Goal: Navigation & Orientation: Find specific page/section

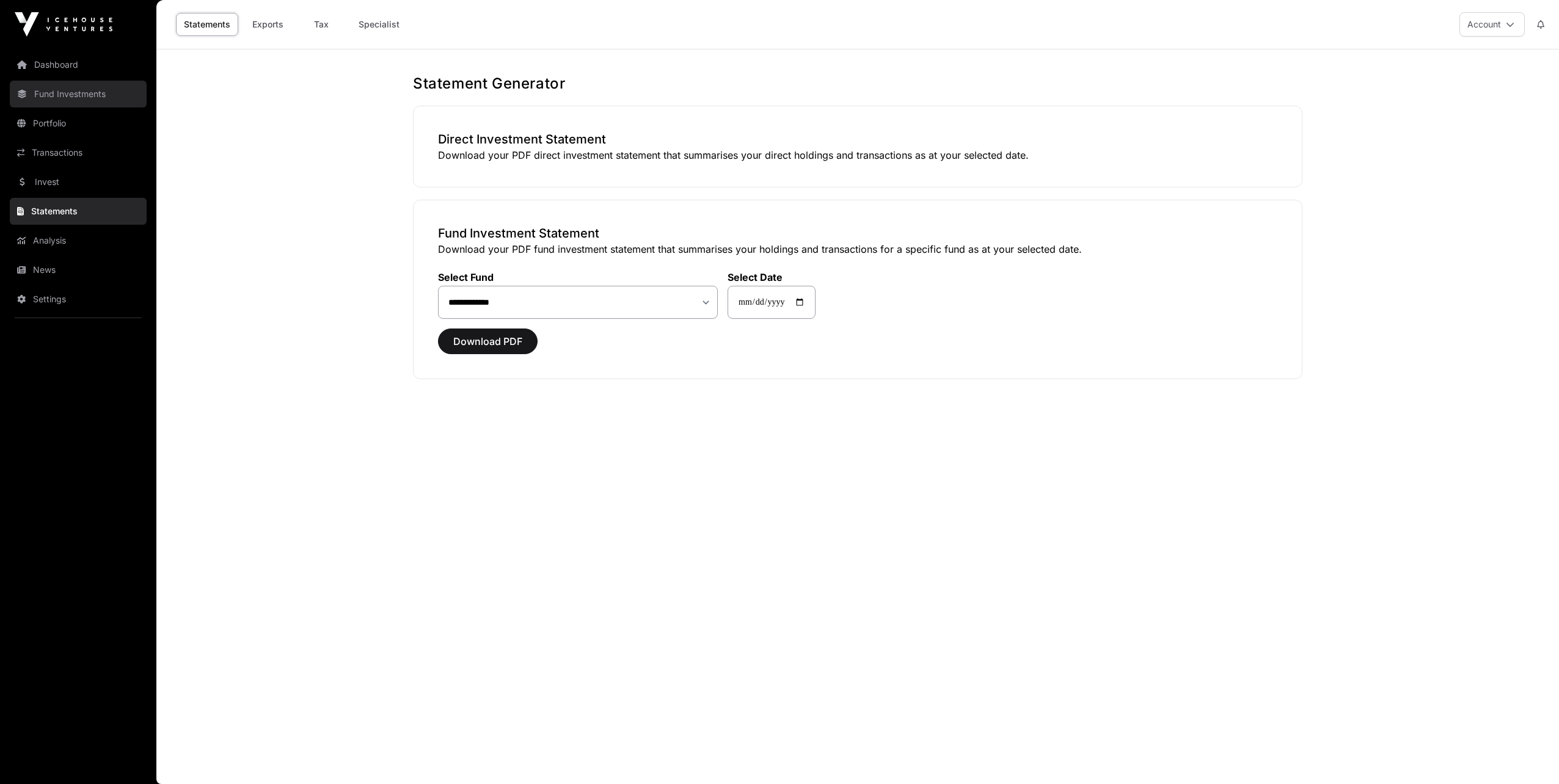
click at [56, 90] on link "Fund Investments" at bounding box center [78, 94] width 137 height 27
click at [47, 206] on link "Statements" at bounding box center [78, 211] width 137 height 27
click at [491, 301] on select "**********" at bounding box center [578, 302] width 280 height 33
click at [777, 305] on input "**********" at bounding box center [771, 302] width 88 height 33
click at [812, 302] on input "**********" at bounding box center [771, 302] width 88 height 33
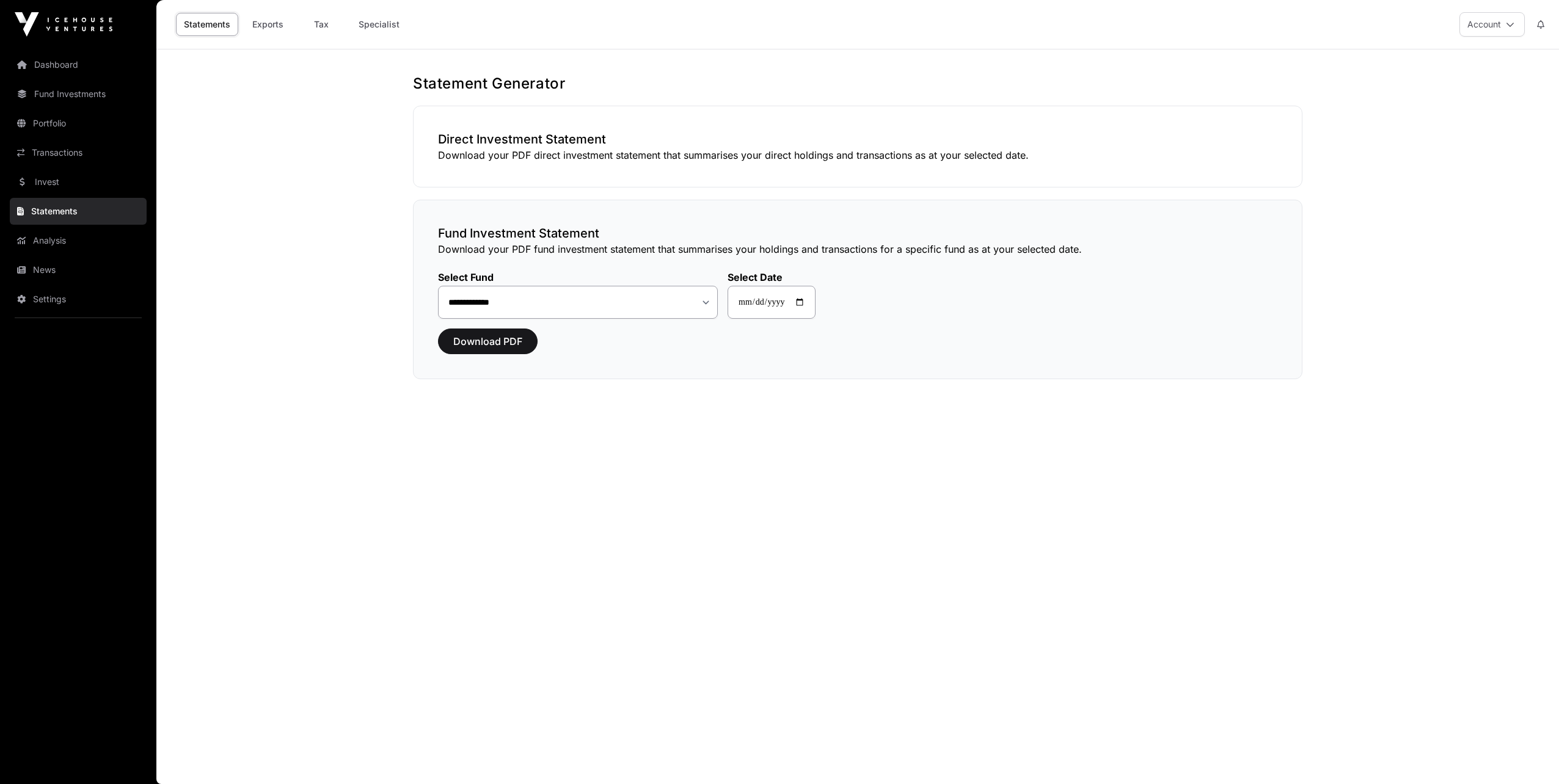
type input "**********"
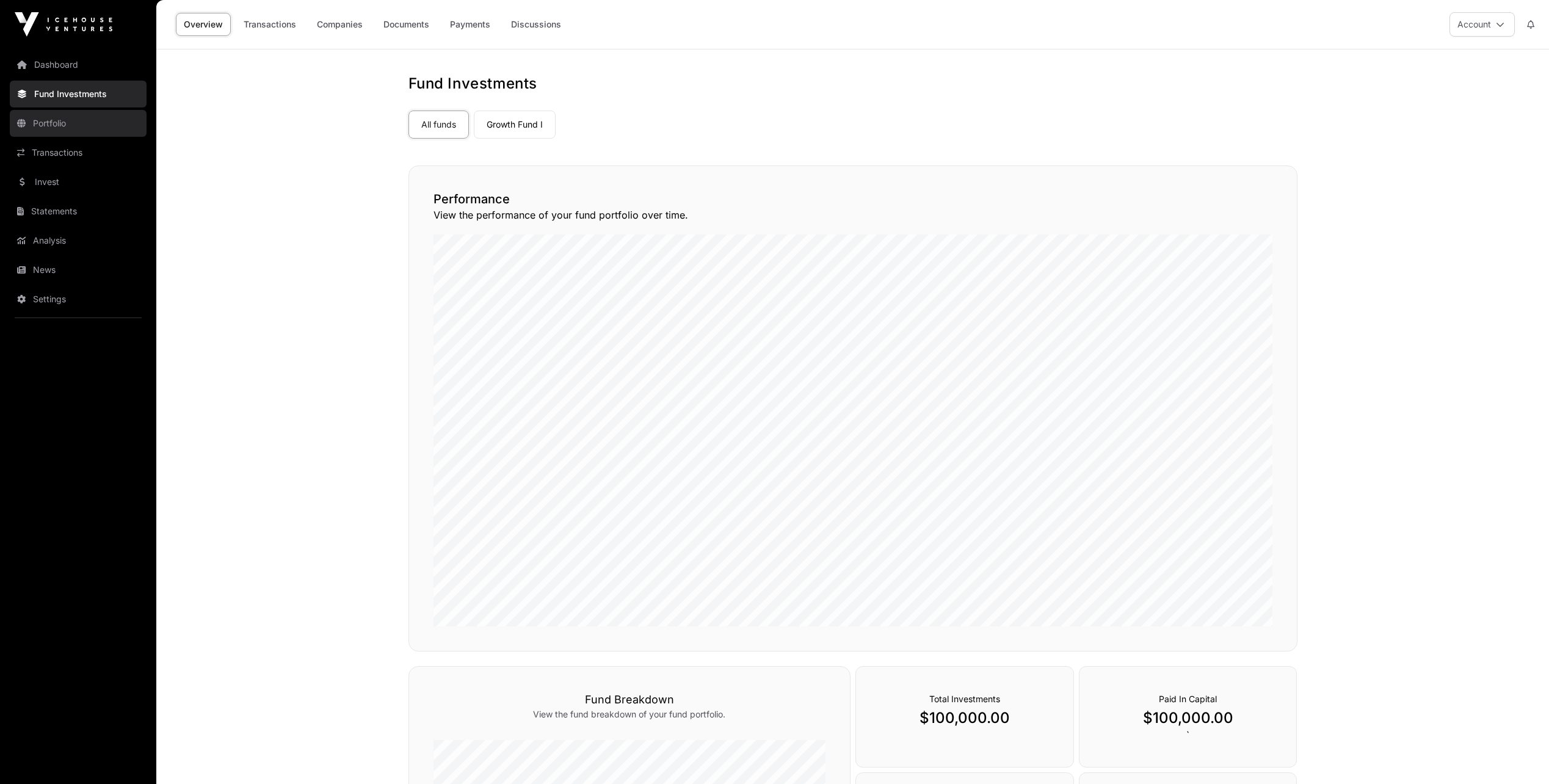
click at [35, 124] on link "Portfolio" at bounding box center [78, 123] width 137 height 27
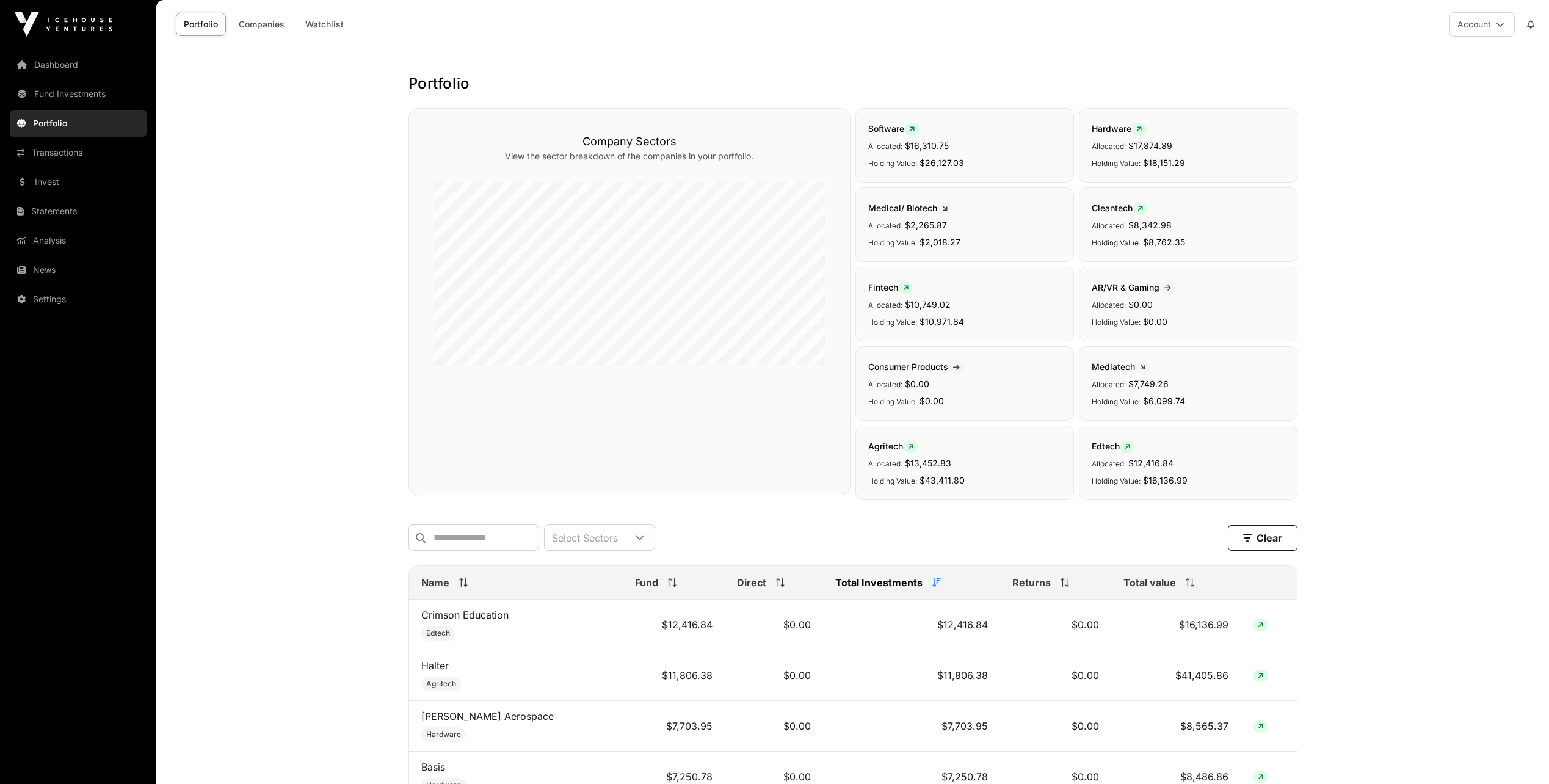
click at [51, 95] on link "Fund Investments" at bounding box center [78, 94] width 137 height 27
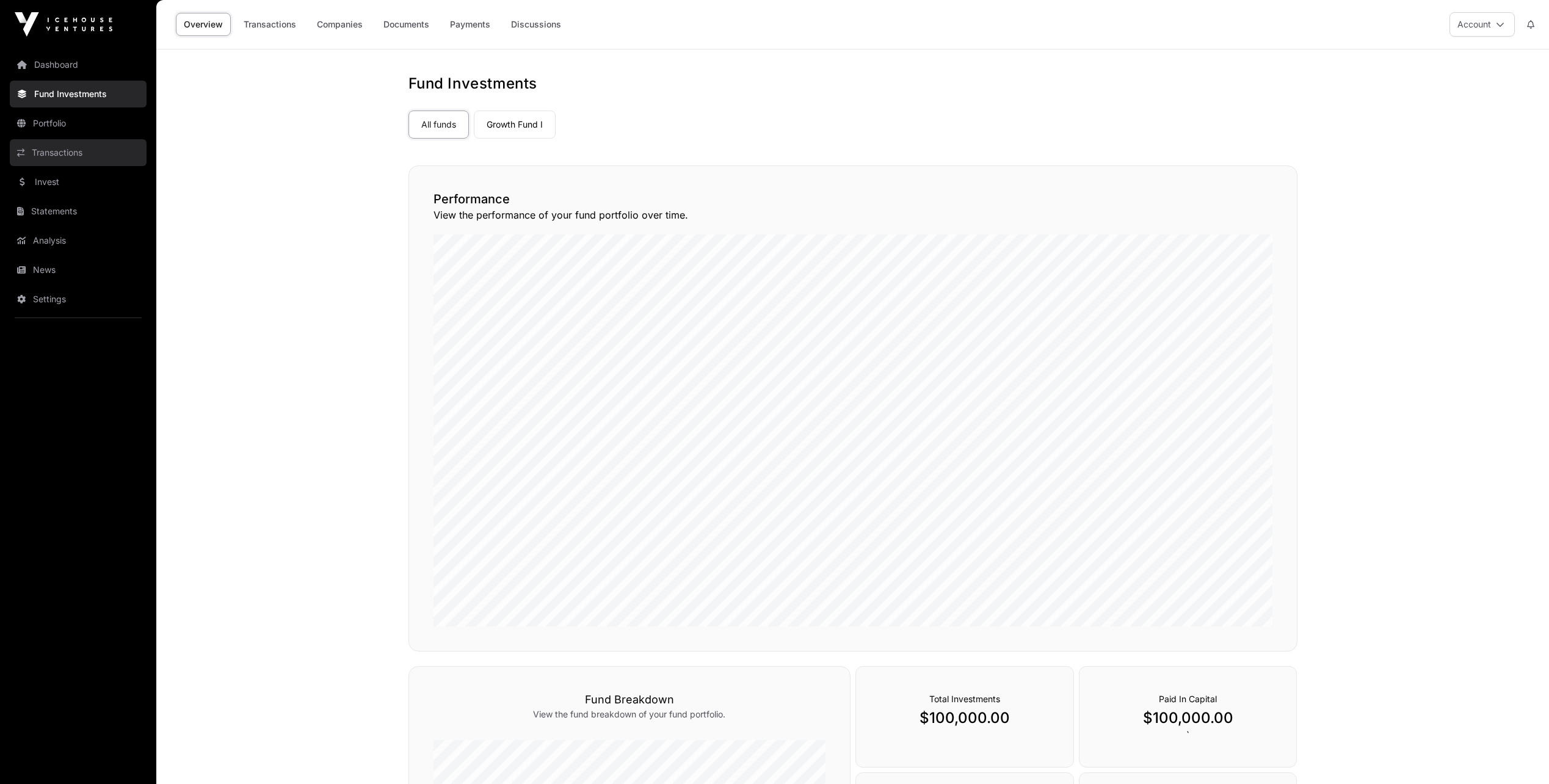
click at [42, 149] on link "Transactions" at bounding box center [78, 152] width 137 height 27
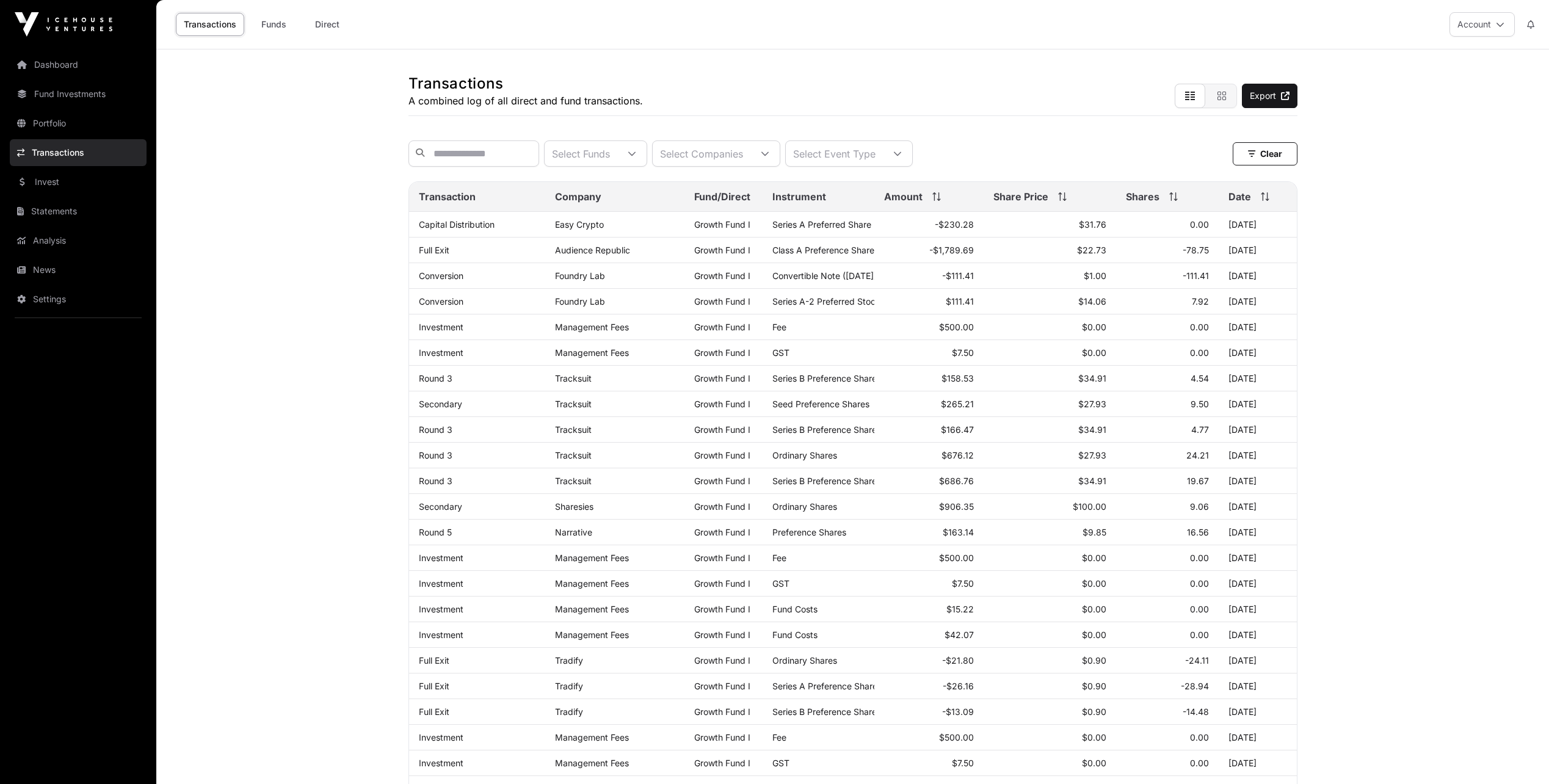
click at [52, 149] on link "Transactions" at bounding box center [78, 152] width 137 height 27
click at [289, 233] on main "Transactions A combined log of all direct and fund transactions. Export Select …" at bounding box center [853, 586] width 1393 height 1072
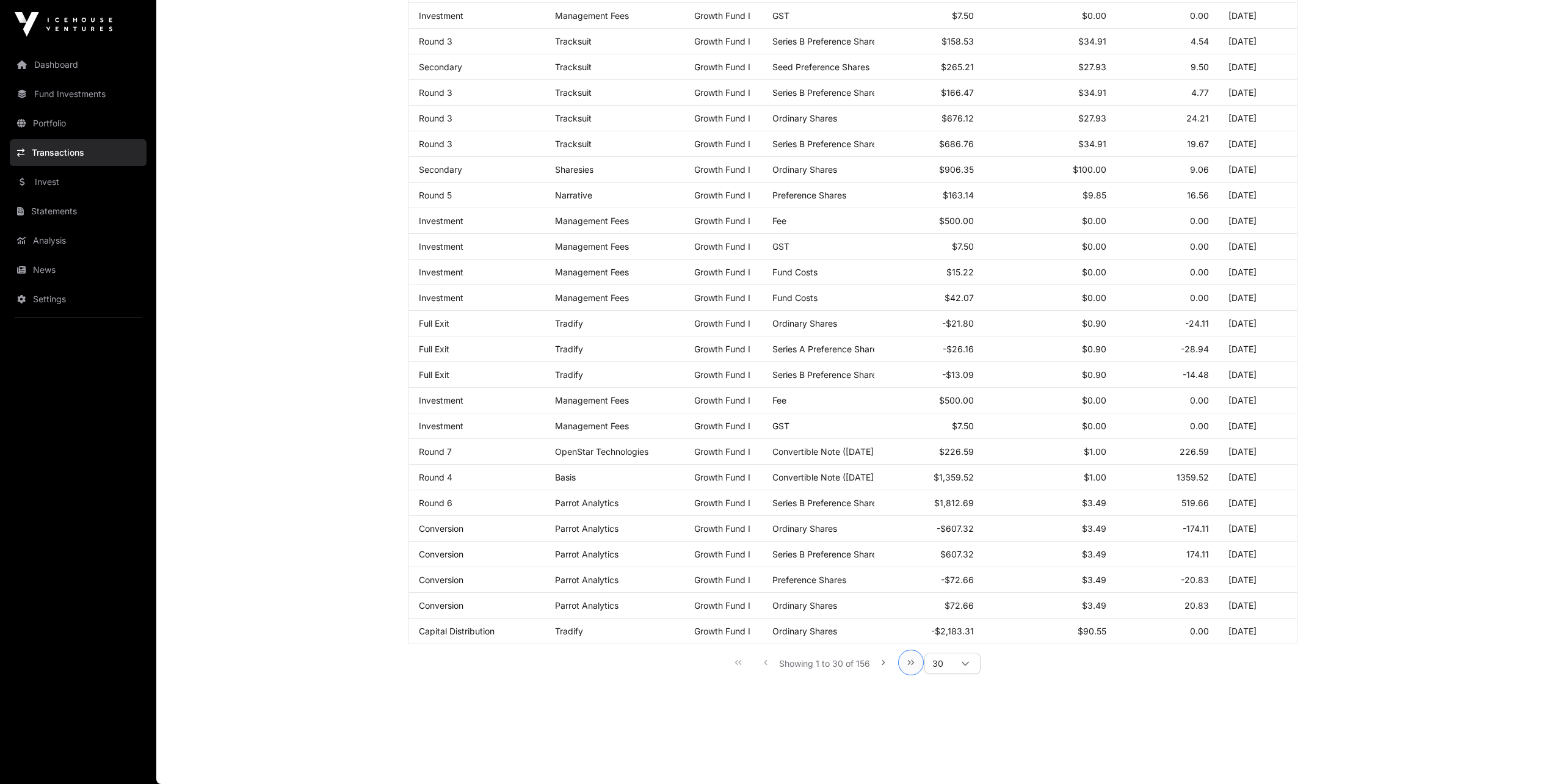
click at [908, 661] on icon "Last Page" at bounding box center [911, 662] width 9 height 9
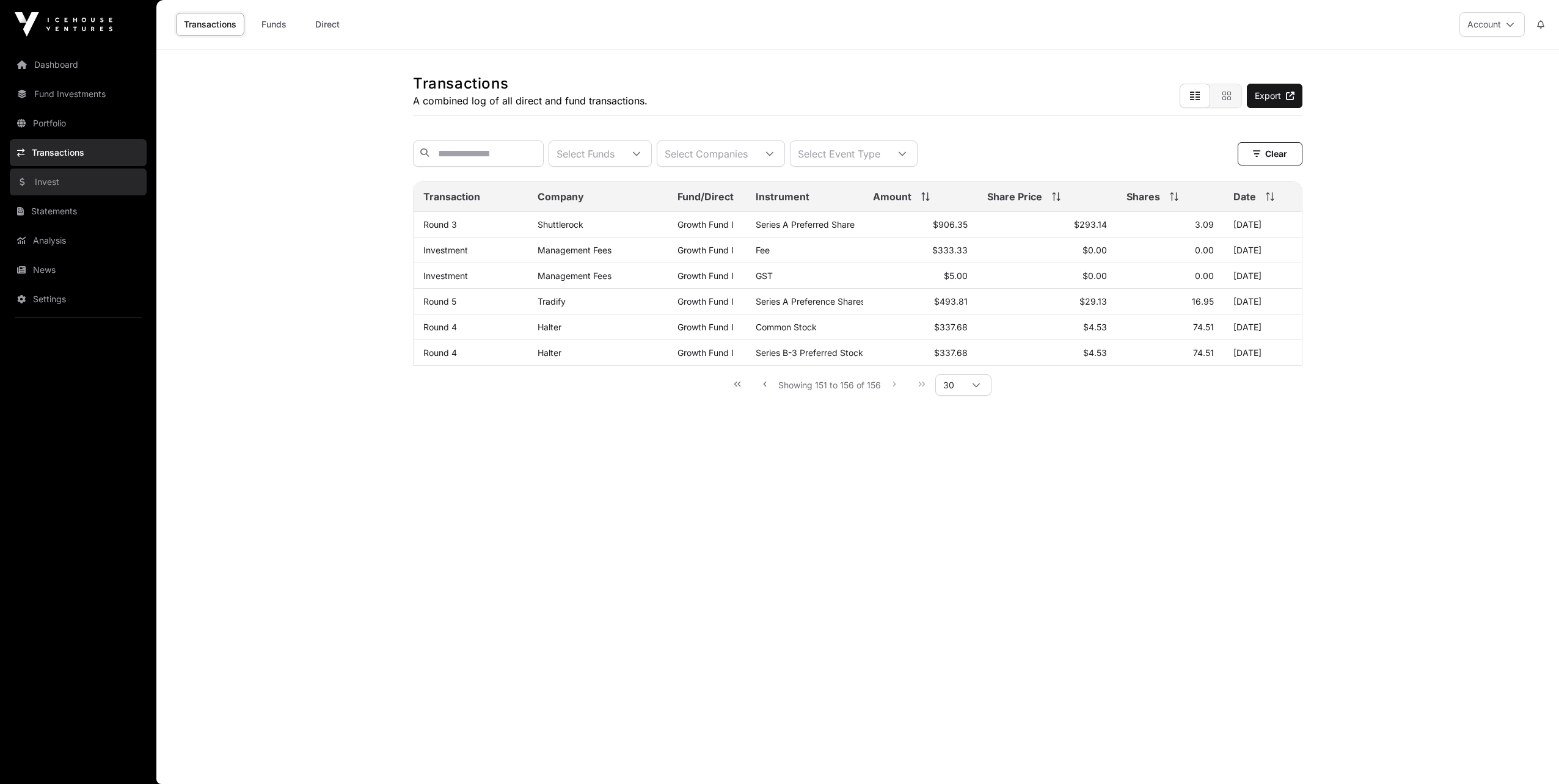
click at [45, 182] on link "Invest" at bounding box center [78, 182] width 137 height 27
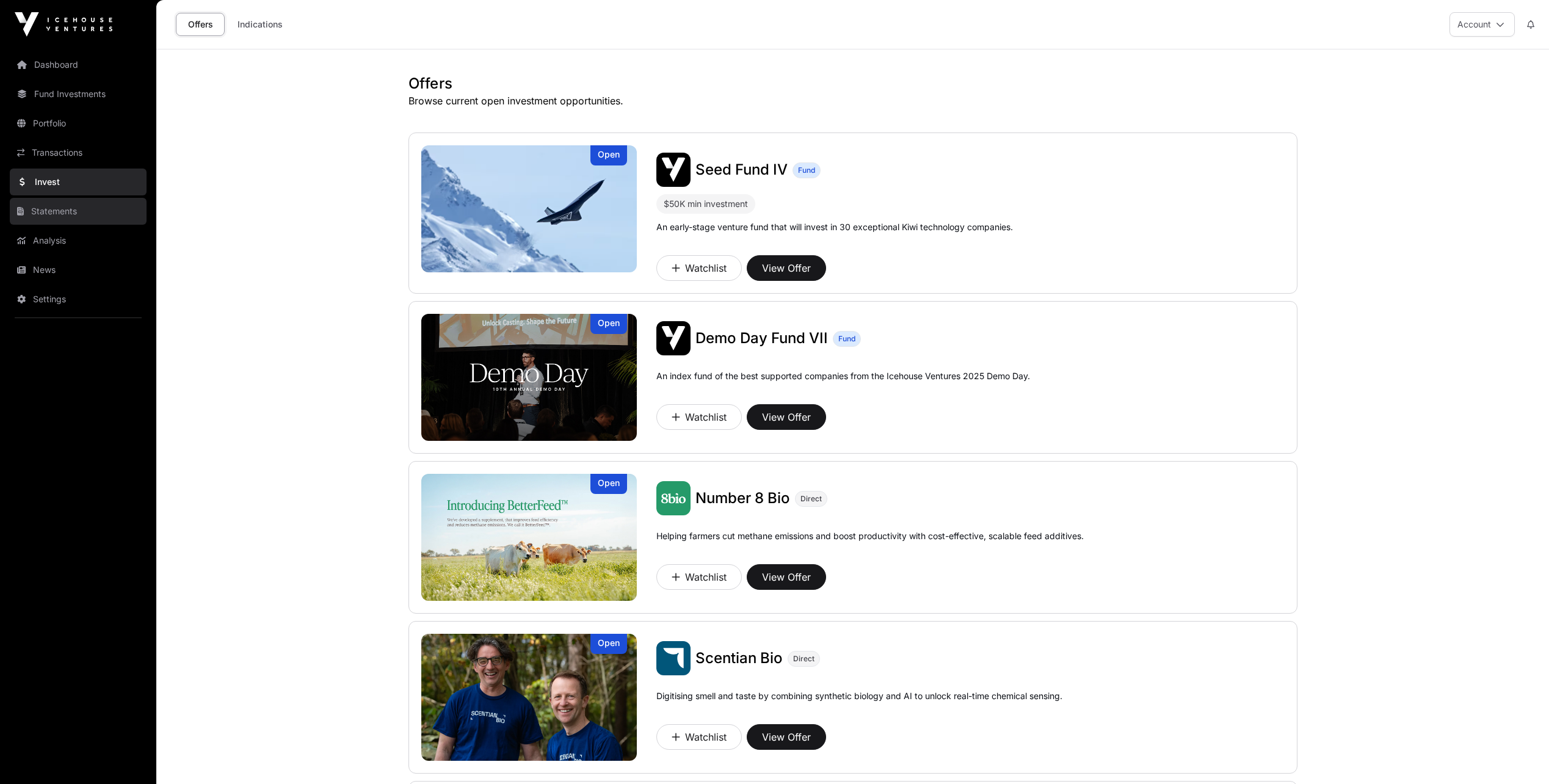
click at [43, 213] on link "Statements" at bounding box center [78, 211] width 137 height 27
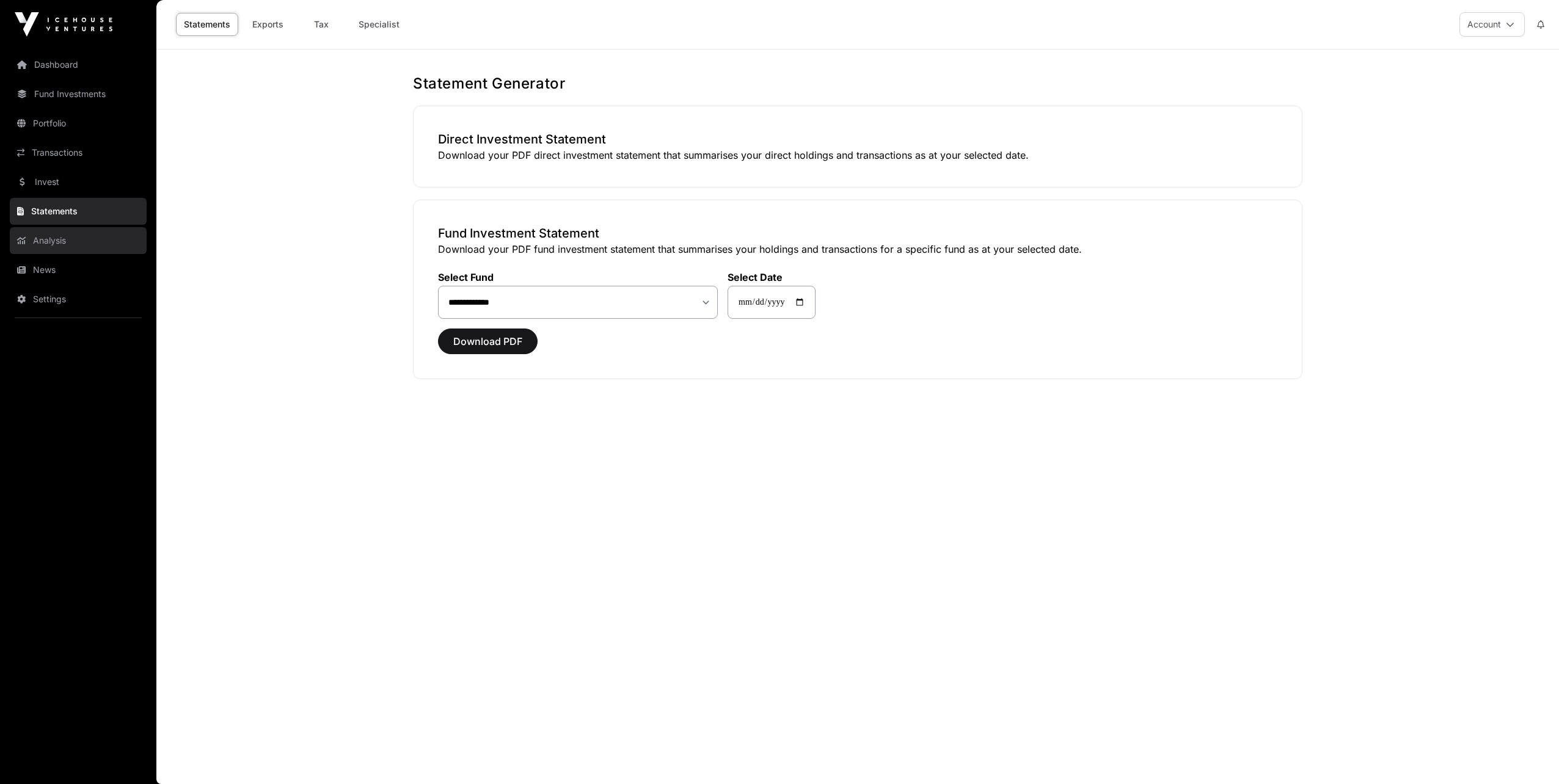
click at [42, 234] on link "Analysis" at bounding box center [78, 240] width 137 height 27
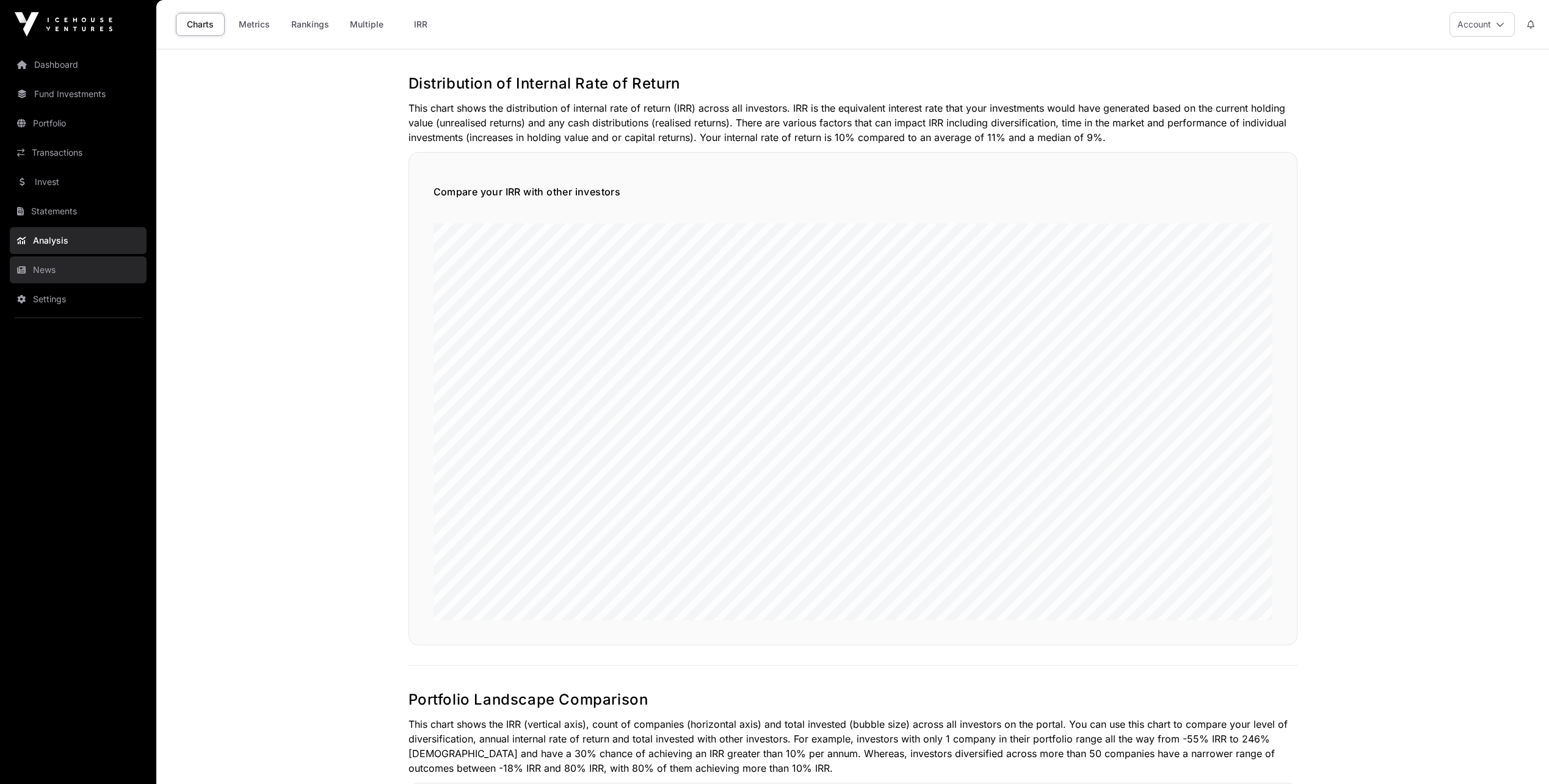
click at [48, 256] on link "News" at bounding box center [78, 269] width 137 height 27
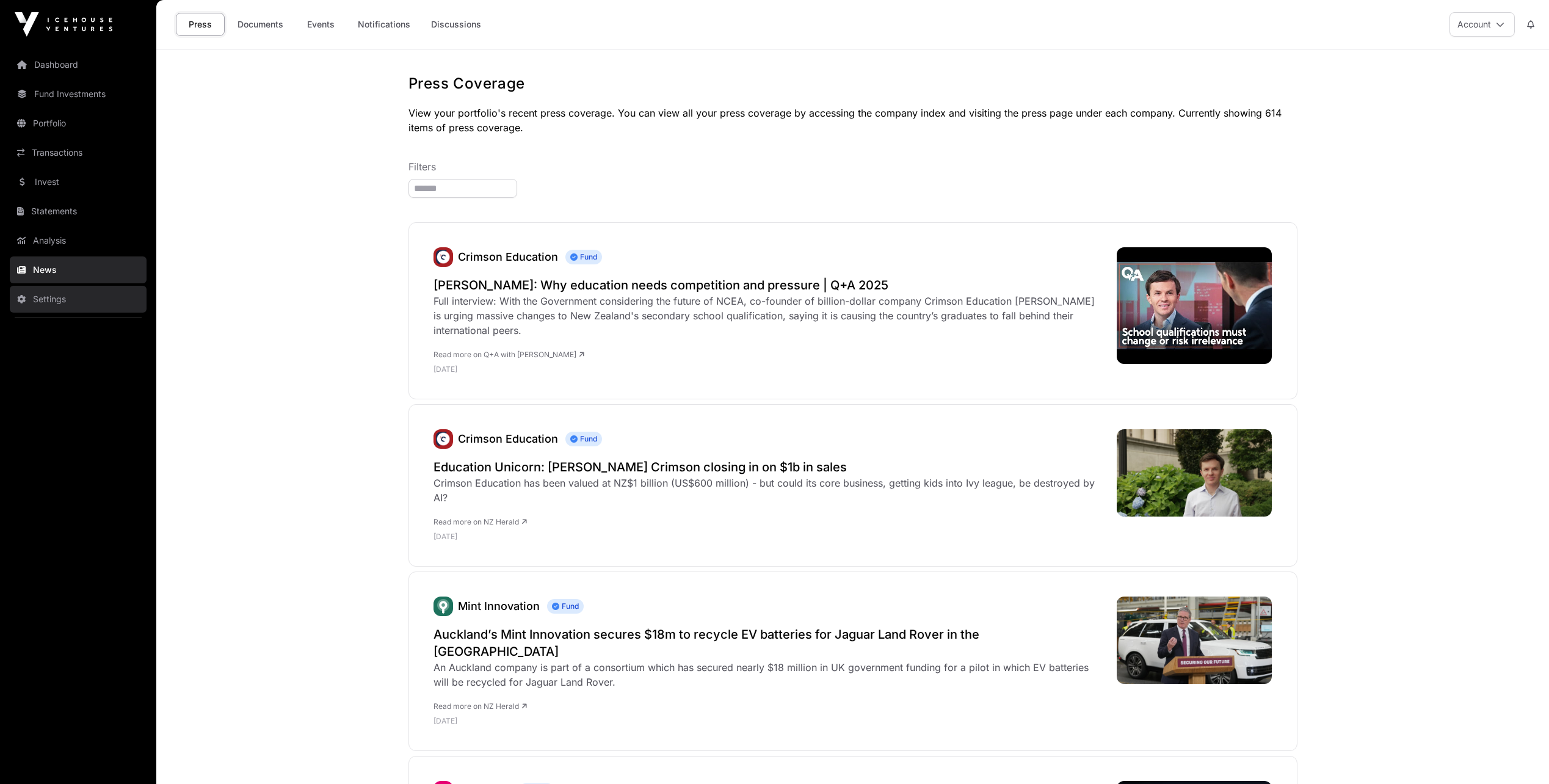
click at [42, 296] on link "Settings" at bounding box center [78, 299] width 137 height 27
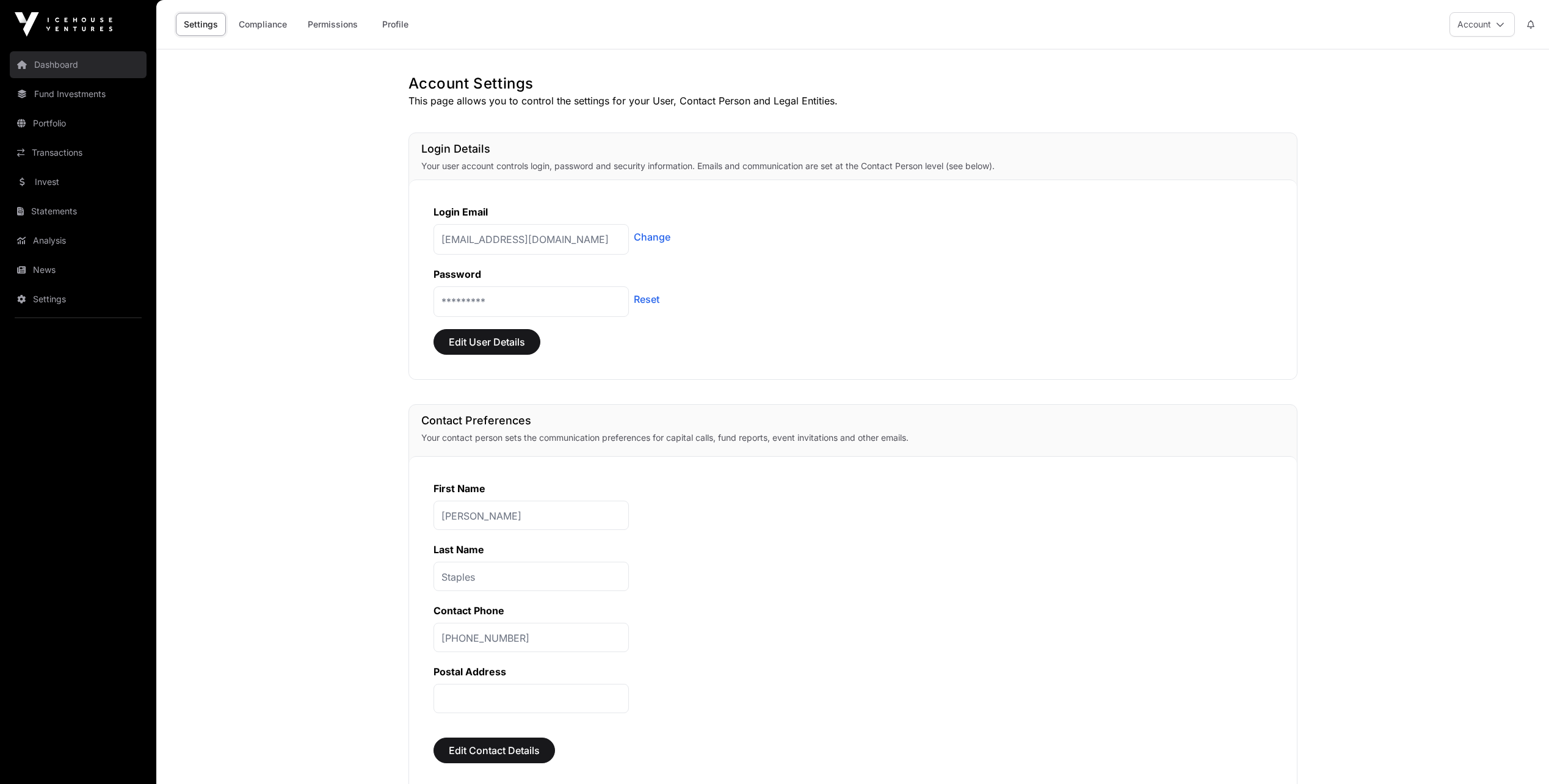
click at [51, 62] on link "Dashboard" at bounding box center [78, 64] width 137 height 27
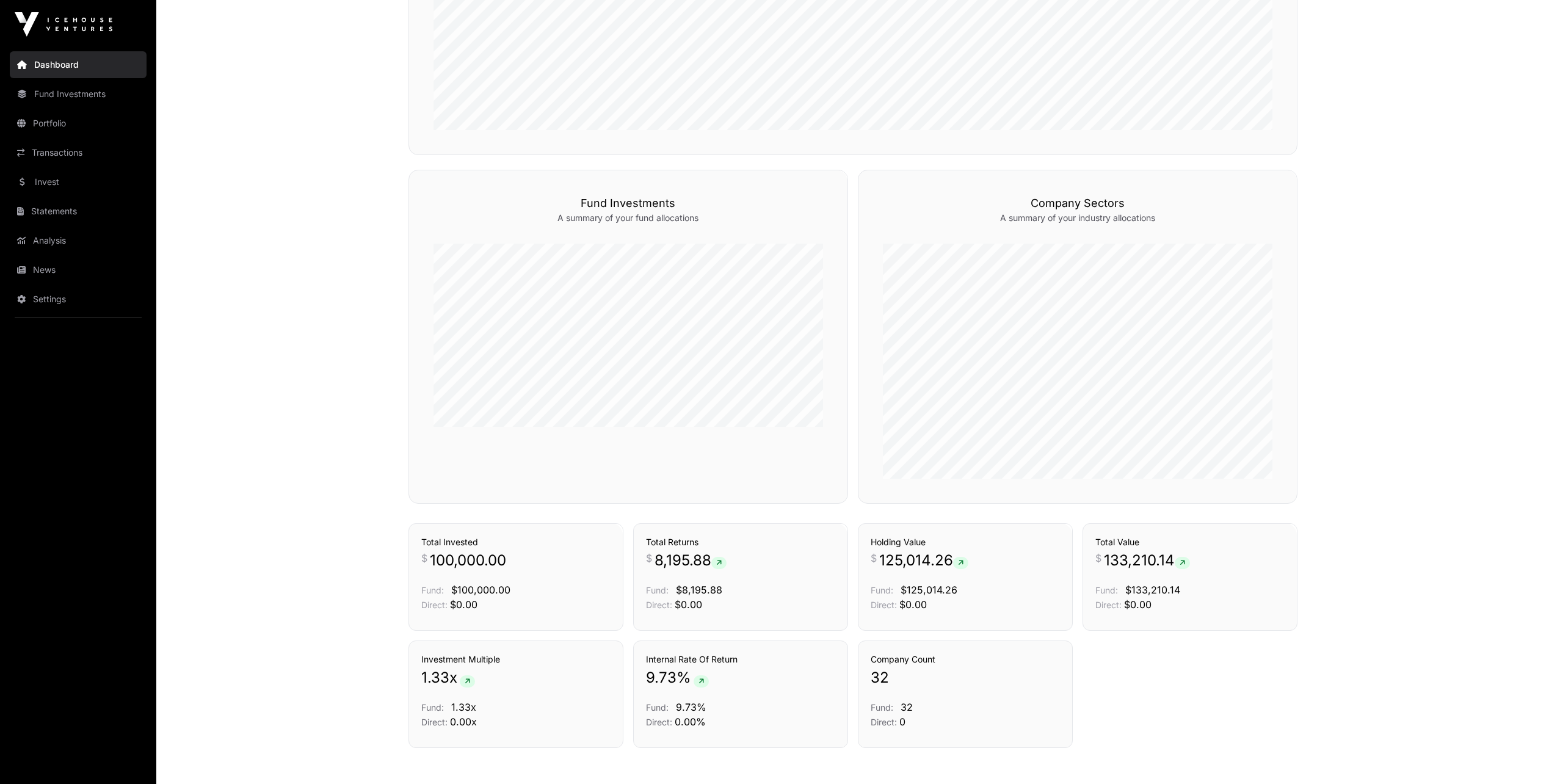
scroll to position [532, 0]
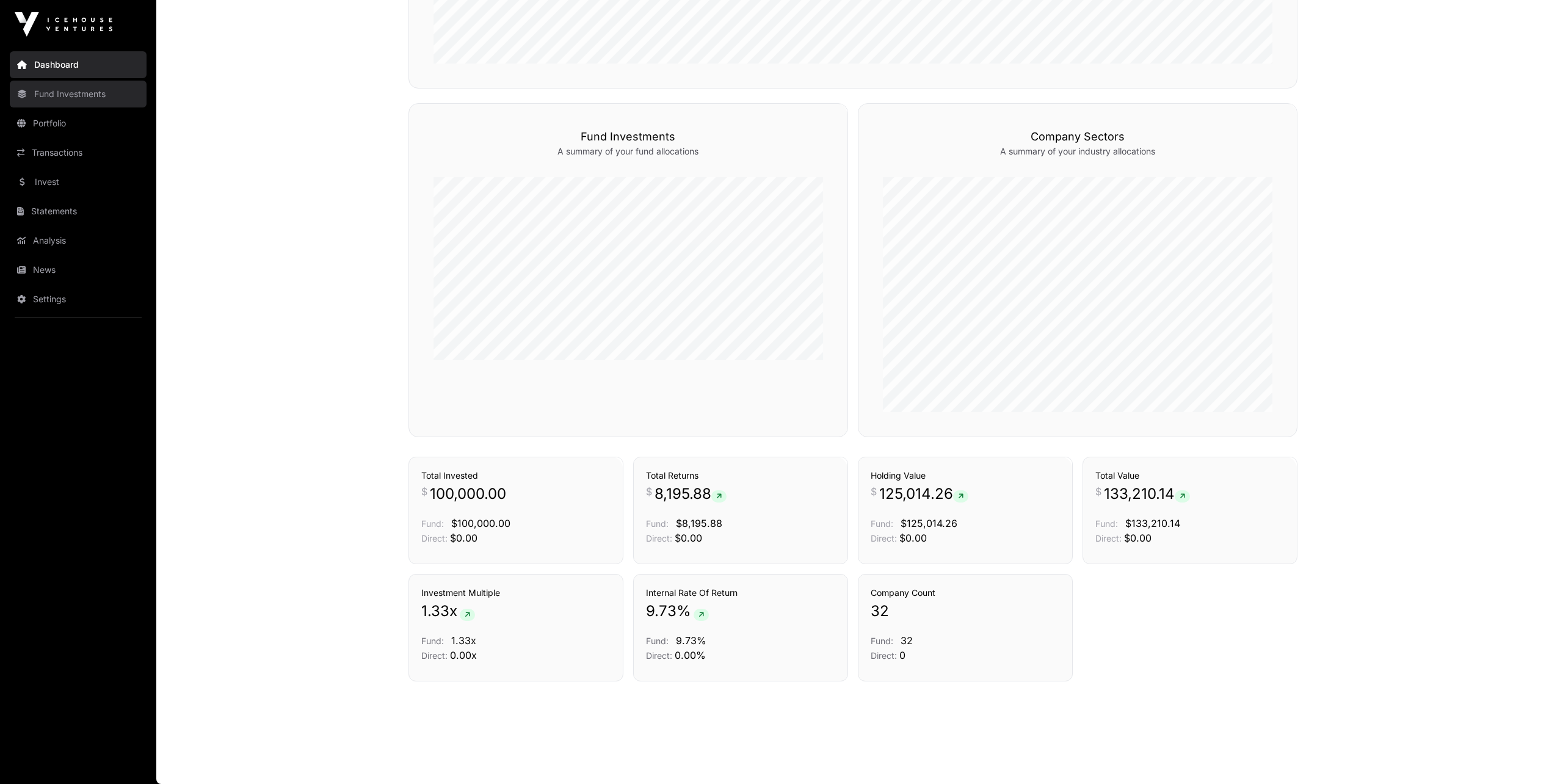
click at [57, 83] on link "Fund Investments" at bounding box center [78, 94] width 137 height 27
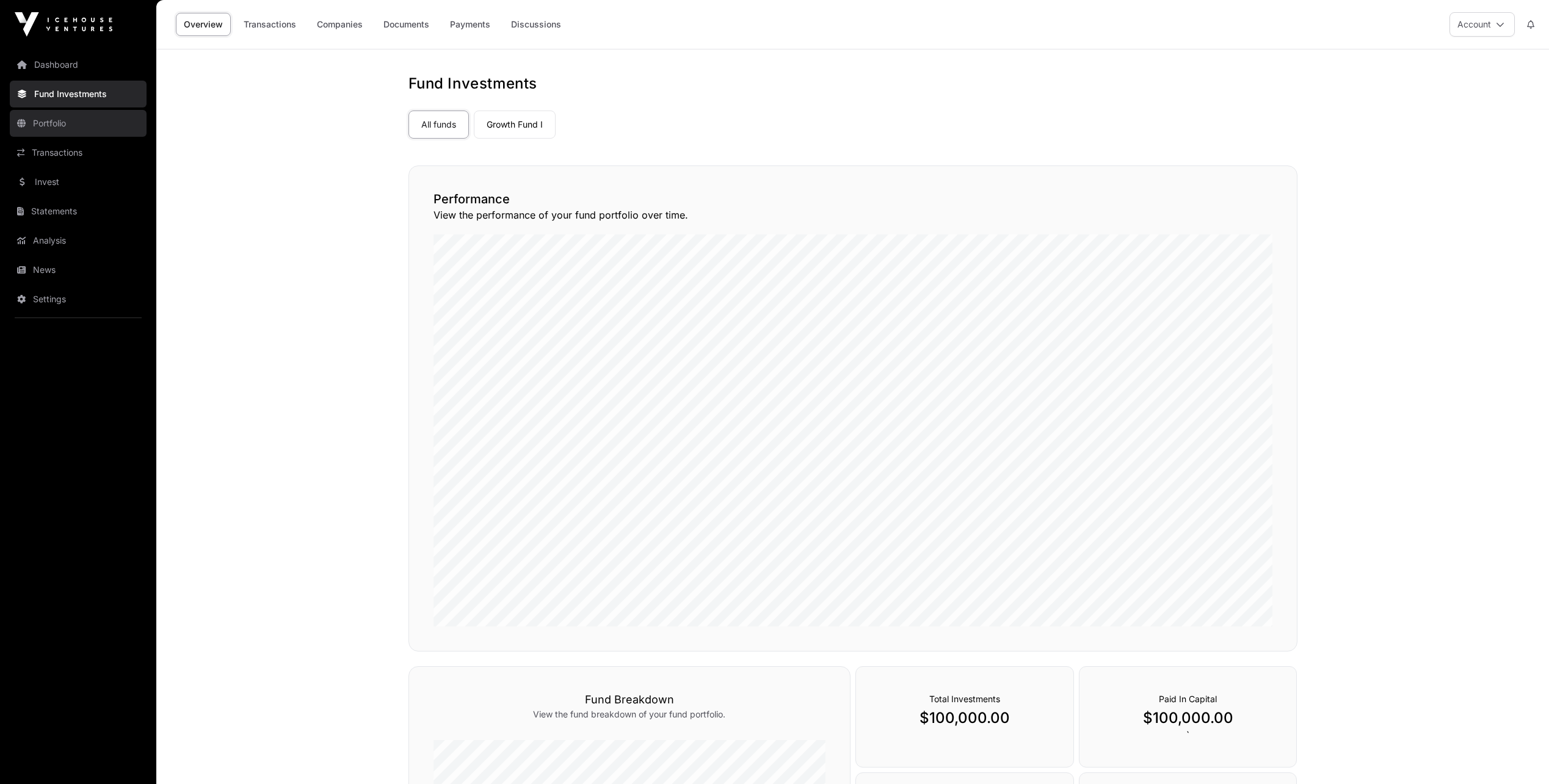
click at [41, 121] on link "Portfolio" at bounding box center [78, 123] width 137 height 27
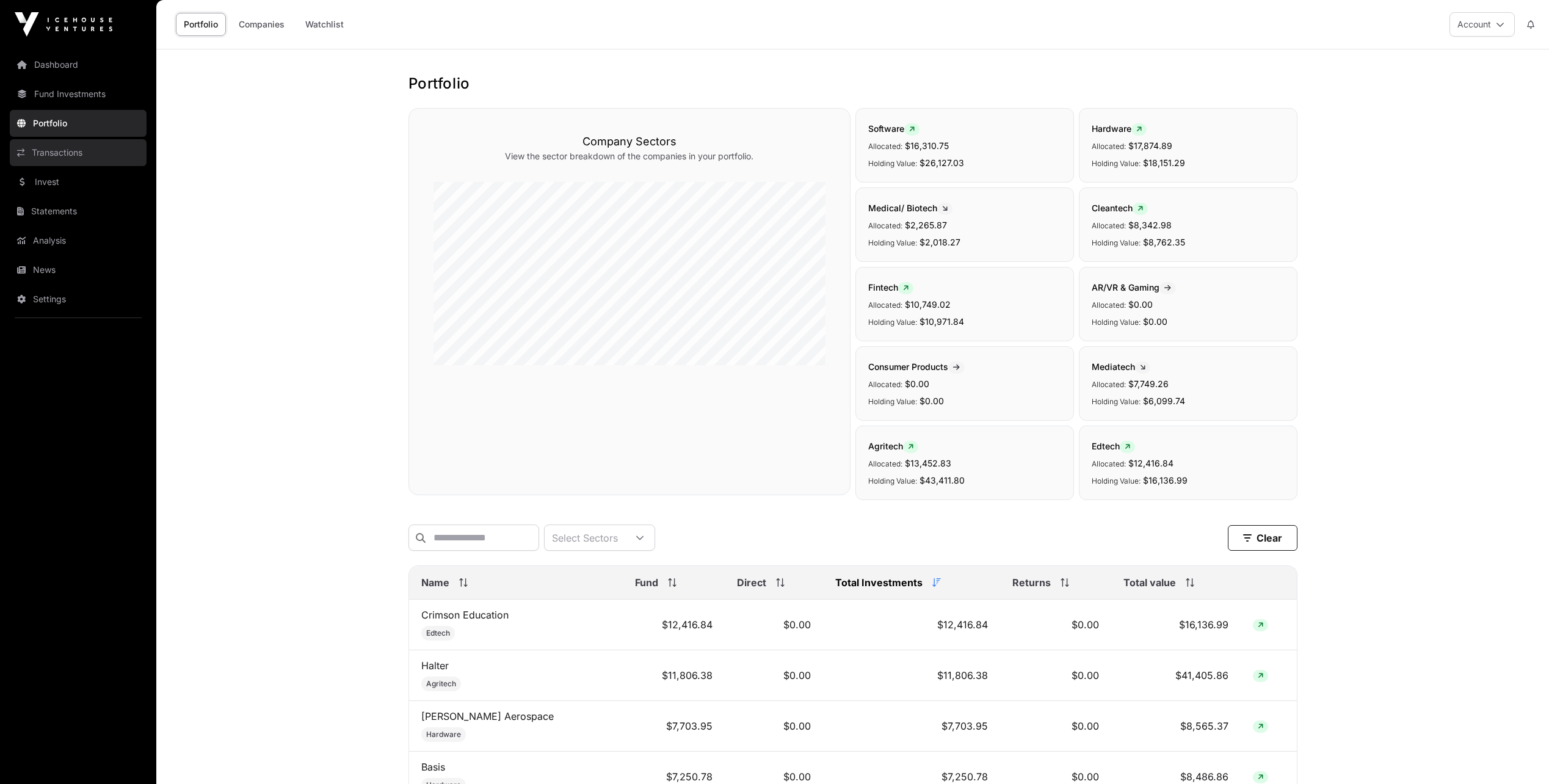
click at [53, 148] on link "Transactions" at bounding box center [78, 152] width 137 height 27
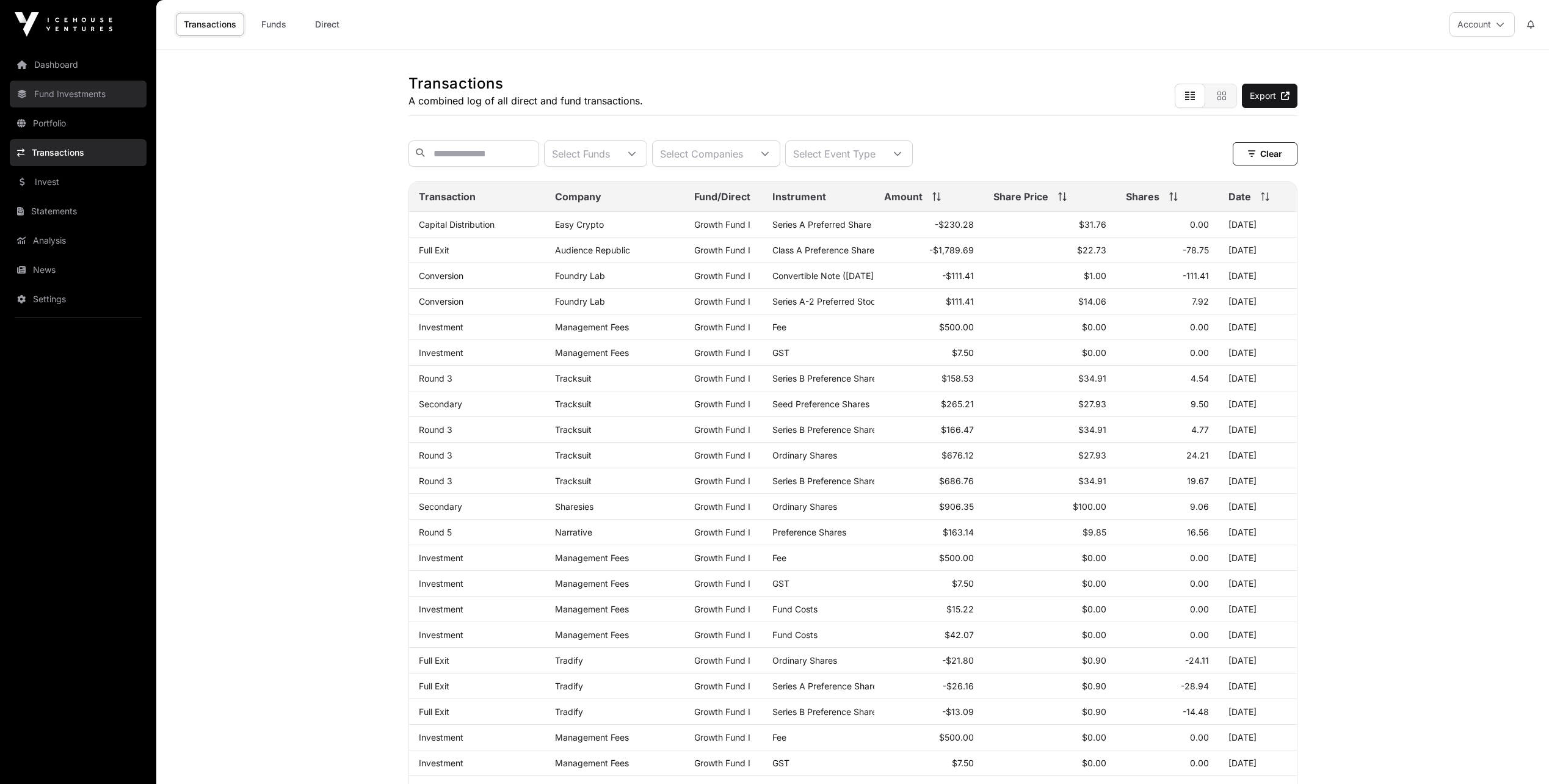
click at [55, 95] on link "Fund Investments" at bounding box center [78, 94] width 137 height 27
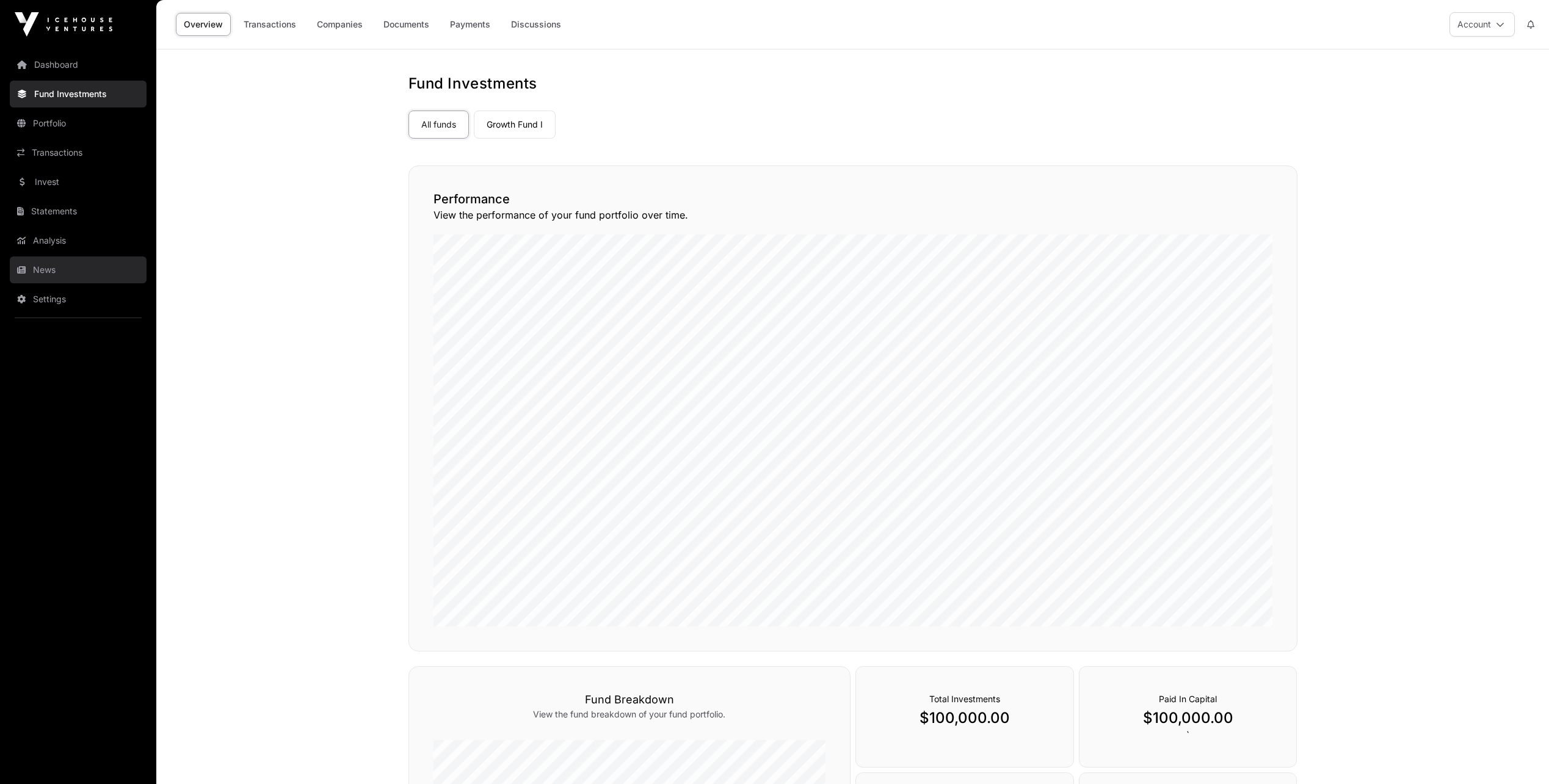
click at [24, 268] on icon at bounding box center [21, 270] width 9 height 9
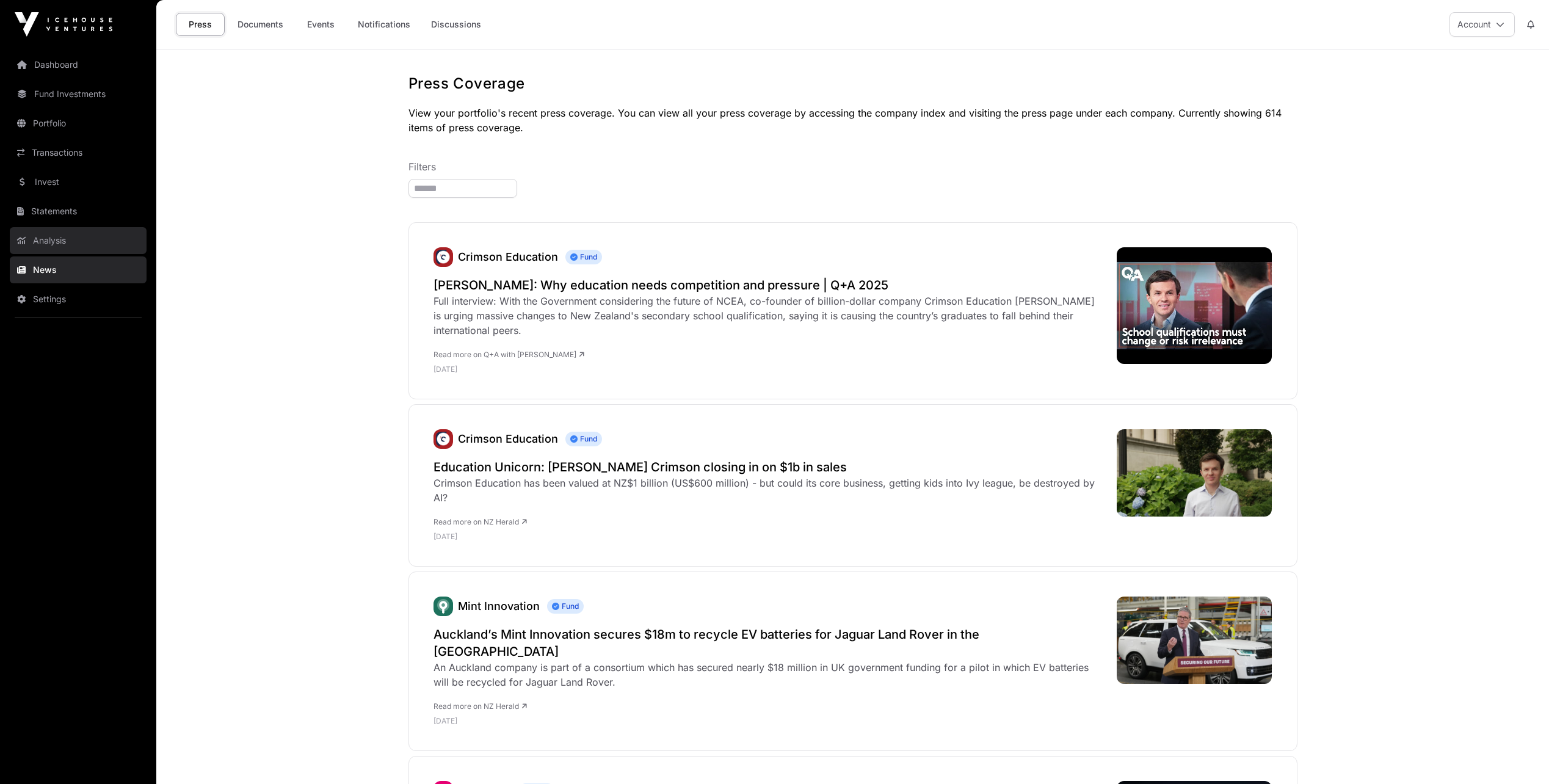
click at [34, 238] on link "Analysis" at bounding box center [78, 240] width 137 height 27
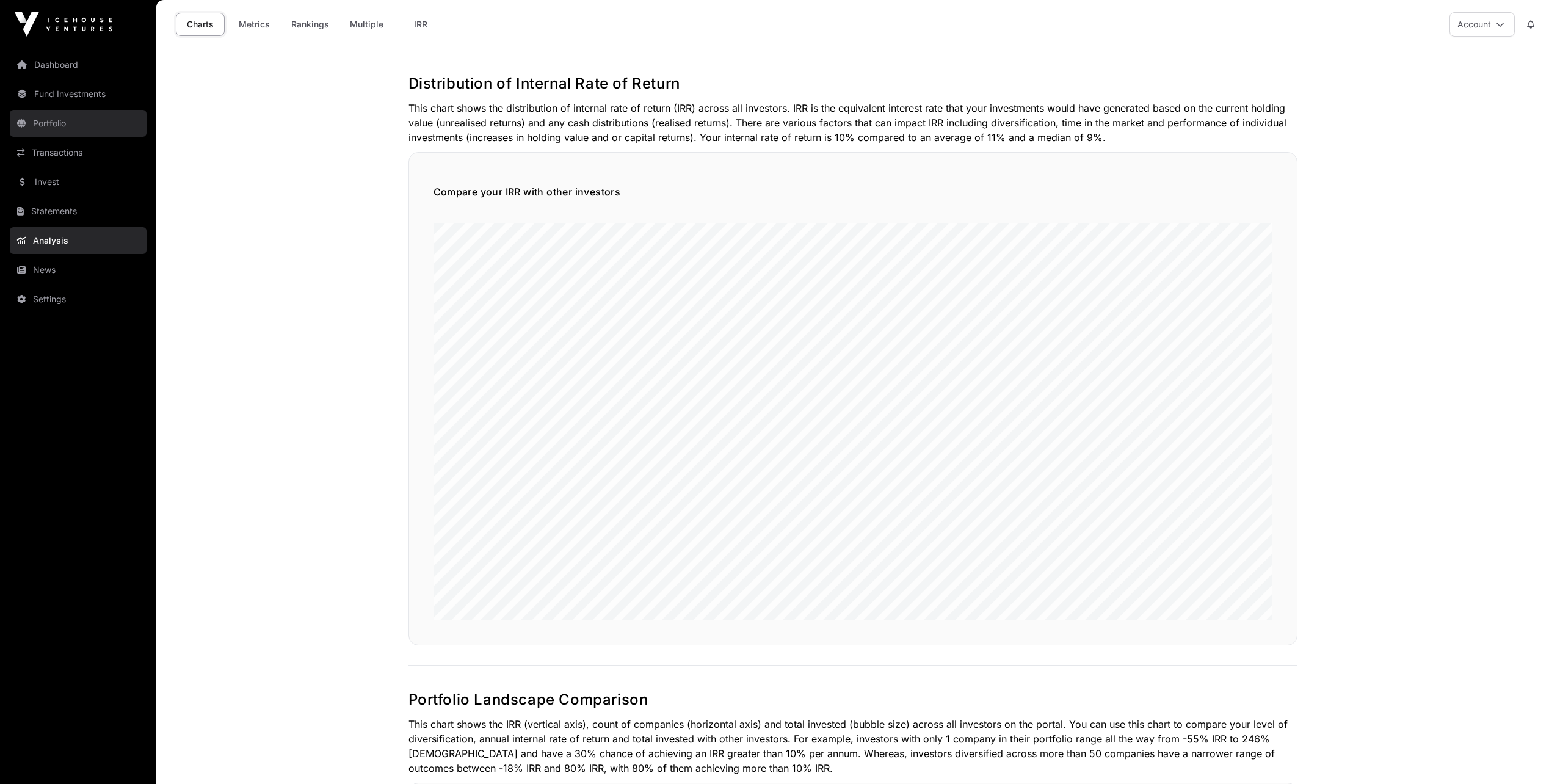
click at [35, 116] on link "Portfolio" at bounding box center [78, 123] width 137 height 27
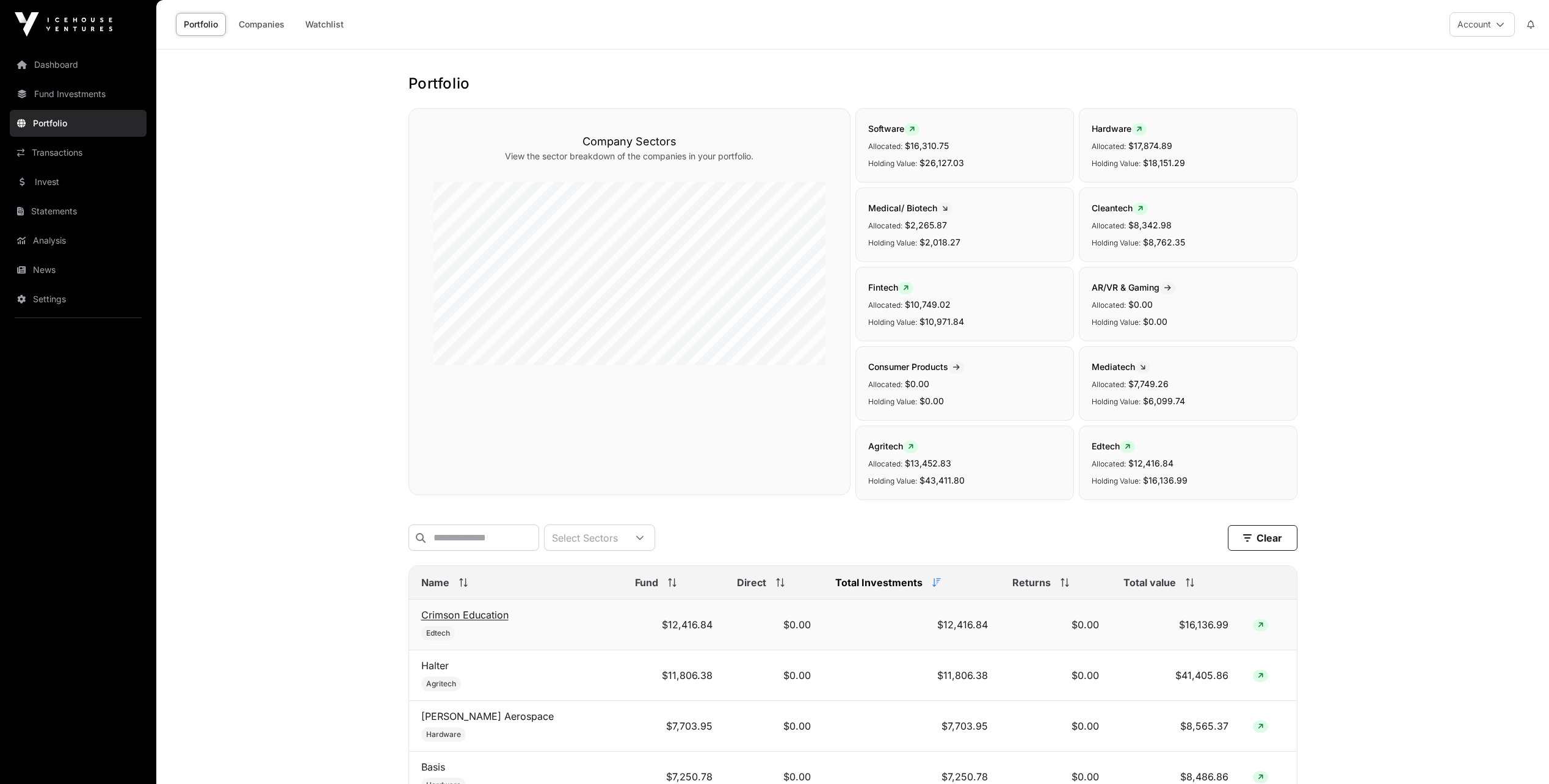
click at [455, 621] on link "Crimson Education" at bounding box center [465, 615] width 87 height 12
